Goal: Task Accomplishment & Management: Manage account settings

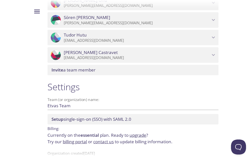
scroll to position [229, 0]
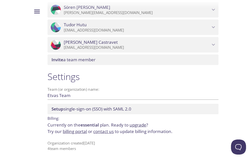
click at [80, 132] on link "billing portal" at bounding box center [75, 132] width 24 height 6
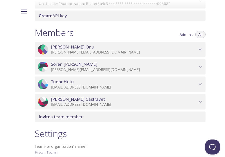
scroll to position [229, 0]
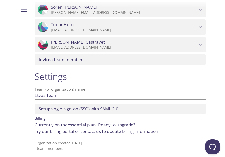
click at [55, 132] on link "billing portal" at bounding box center [62, 132] width 24 height 6
